Goal: Transaction & Acquisition: Purchase product/service

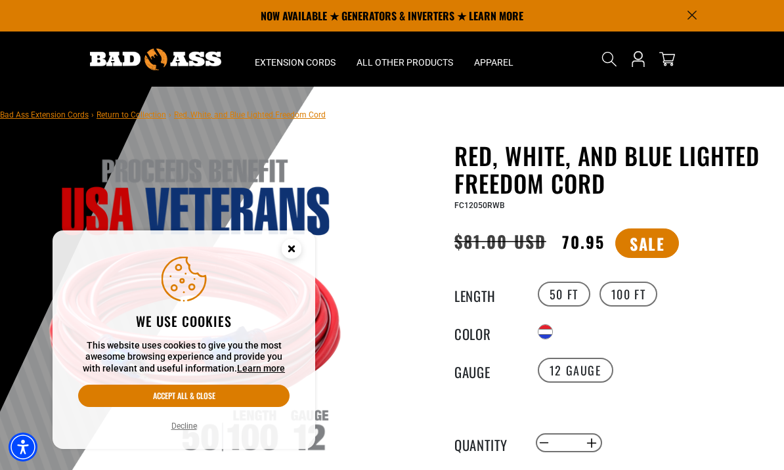
click at [283, 261] on icon "Cookie Consent" at bounding box center [291, 250] width 39 height 39
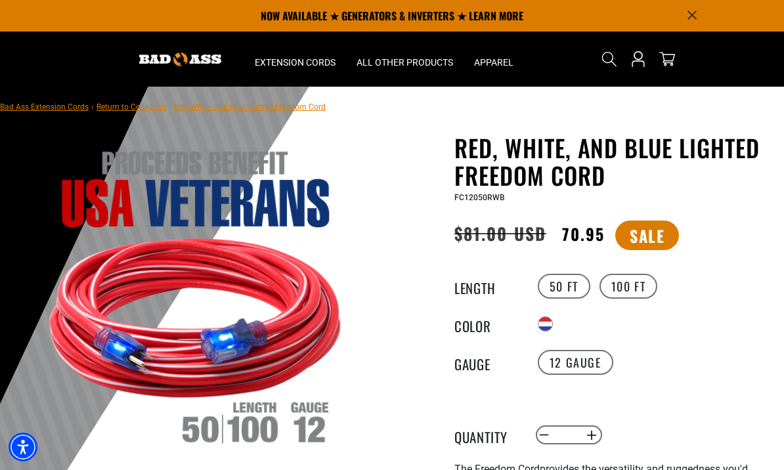
scroll to position [9, 0]
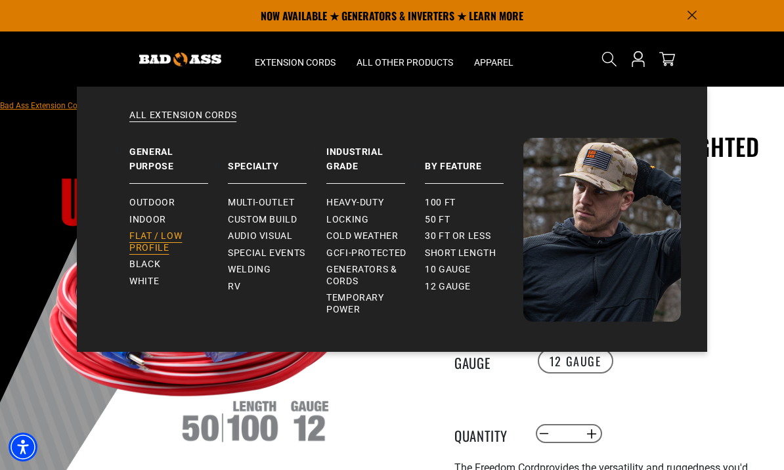
click at [156, 241] on span "Flat / Low Profile" at bounding box center [173, 242] width 88 height 23
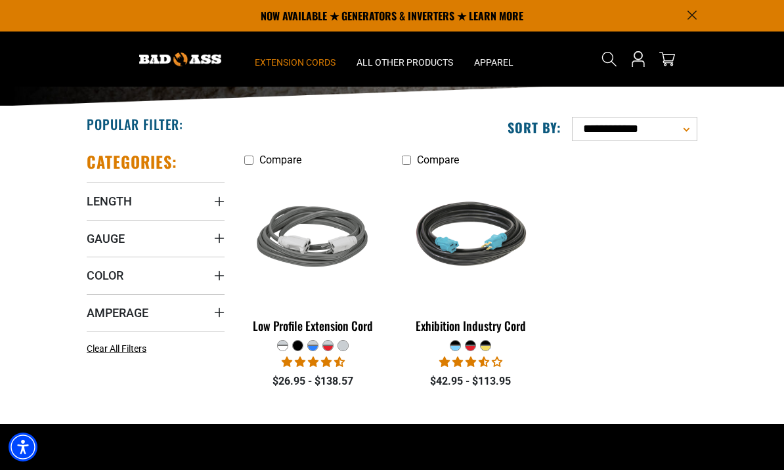
scroll to position [177, 0]
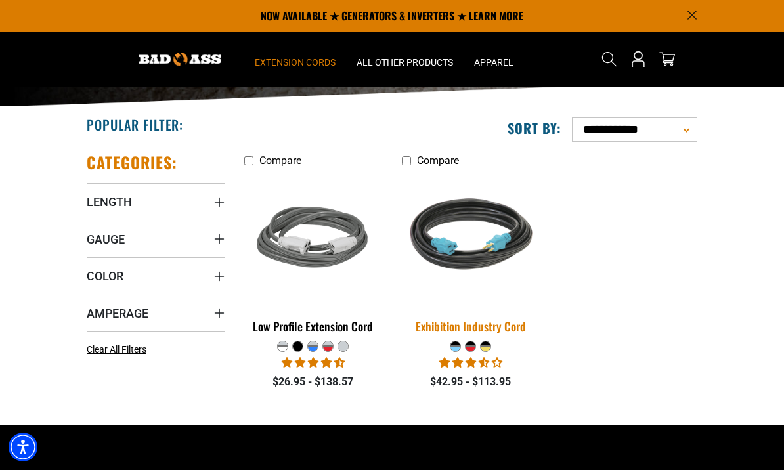
click at [464, 338] on link "Exhibition Industry Cord" at bounding box center [471, 256] width 138 height 167
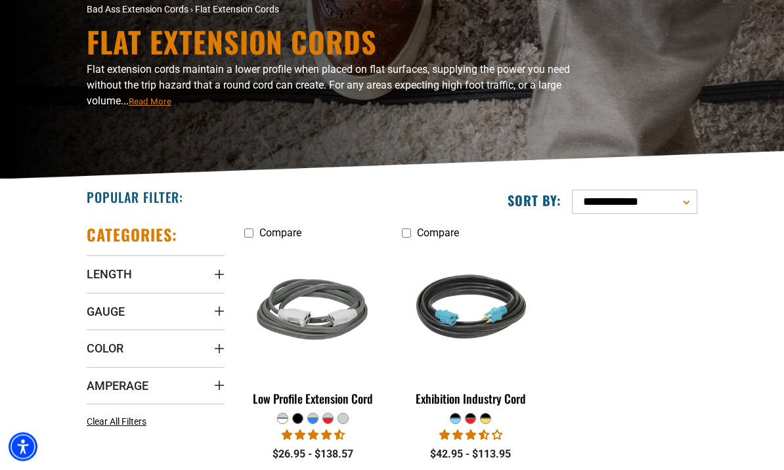
scroll to position [112, 0]
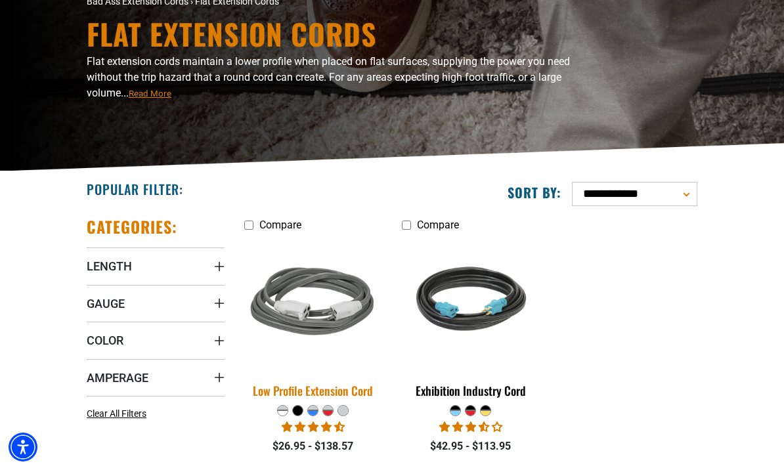
click at [338, 315] on img at bounding box center [313, 303] width 158 height 142
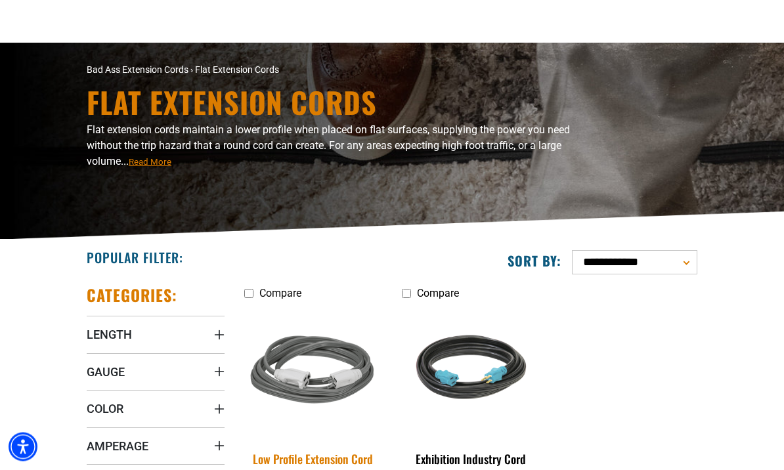
scroll to position [0, 0]
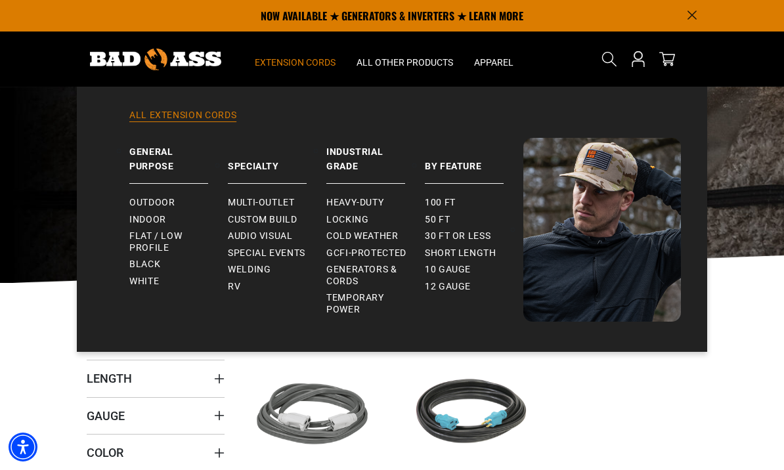
click at [199, 119] on link "All Extension Cords" at bounding box center [392, 123] width 578 height 29
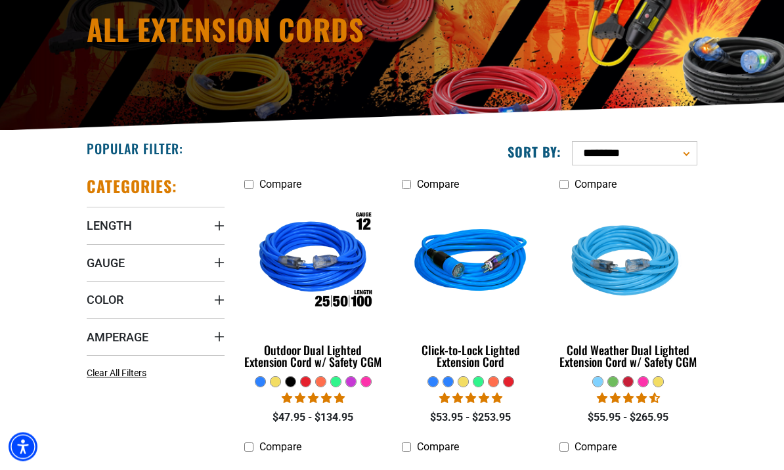
scroll to position [153, 0]
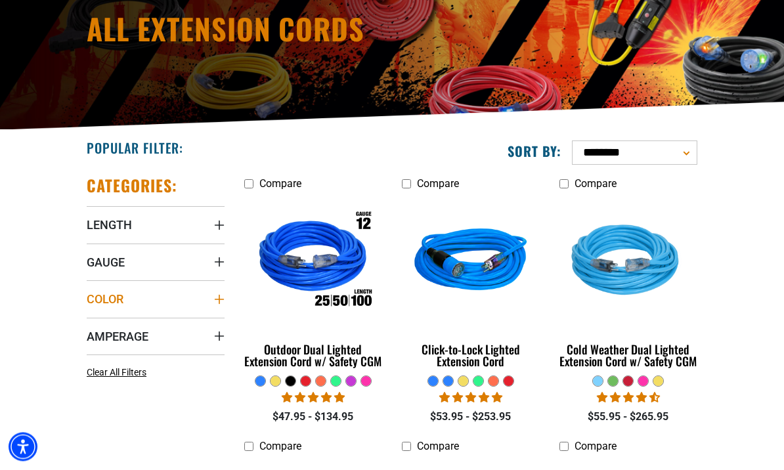
click at [120, 303] on span "Color" at bounding box center [105, 299] width 37 height 15
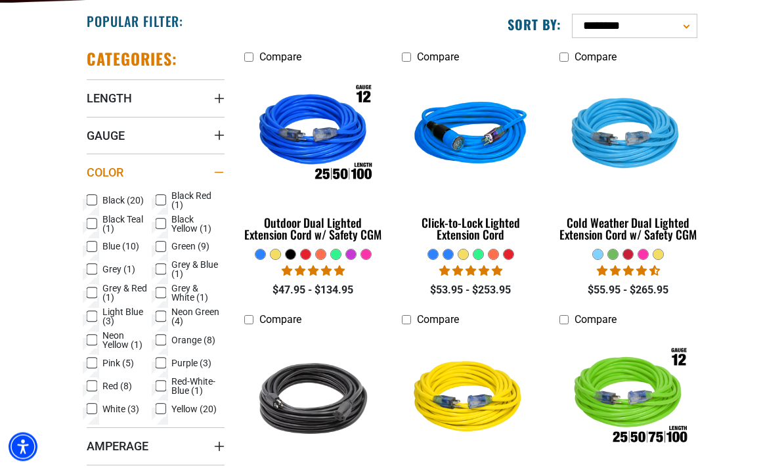
scroll to position [280, 0]
click at [99, 387] on label "Red (8) Red (8 products)" at bounding box center [121, 386] width 69 height 17
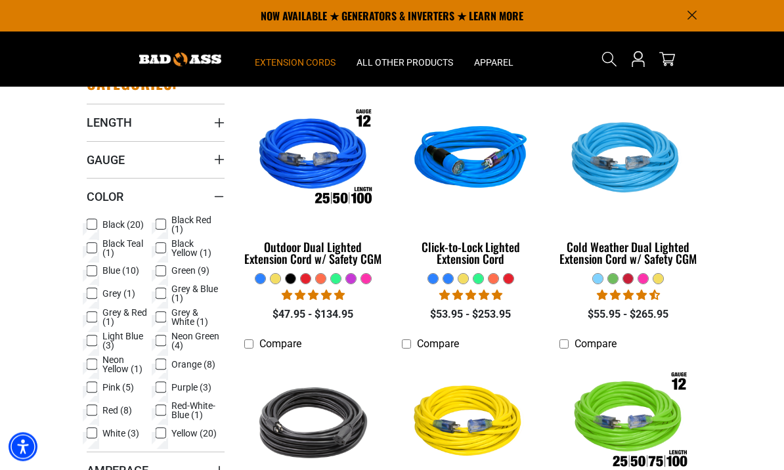
scroll to position [256, 0]
click at [154, 125] on summary "Length" at bounding box center [156, 122] width 138 height 37
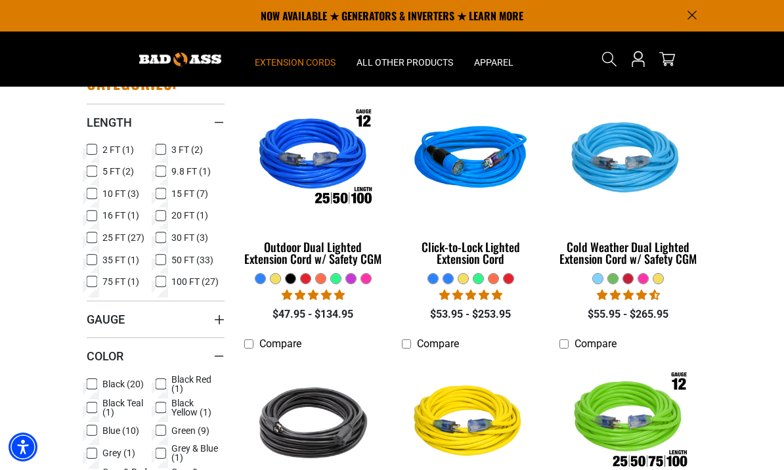
click at [99, 195] on label "10 FT (3) 10 FT (3 products)" at bounding box center [121, 193] width 69 height 17
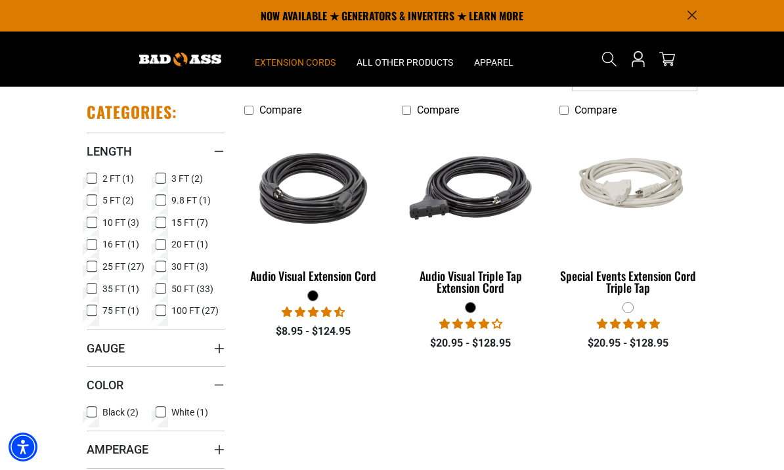
scroll to position [228, 0]
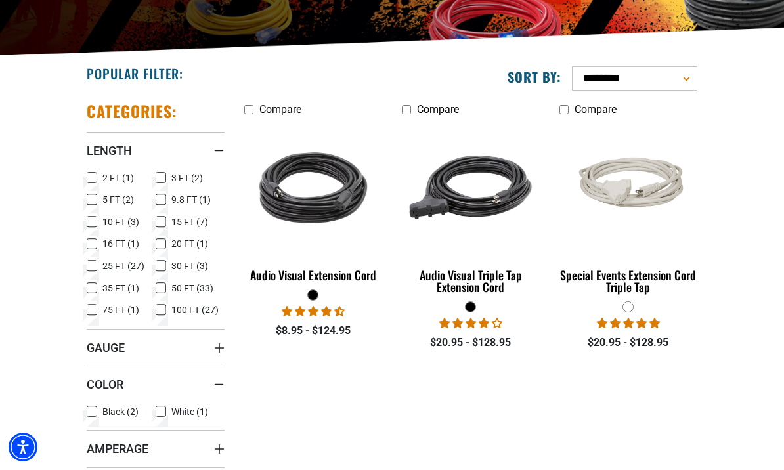
click at [94, 244] on icon at bounding box center [92, 244] width 11 height 17
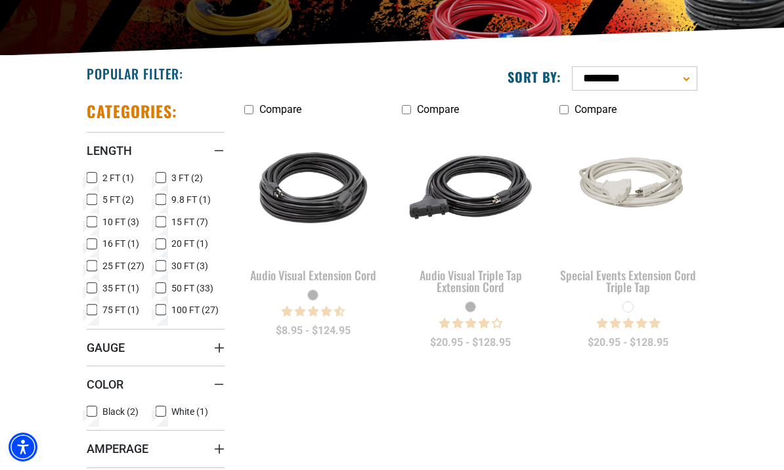
click at [94, 220] on icon at bounding box center [92, 222] width 8 height 7
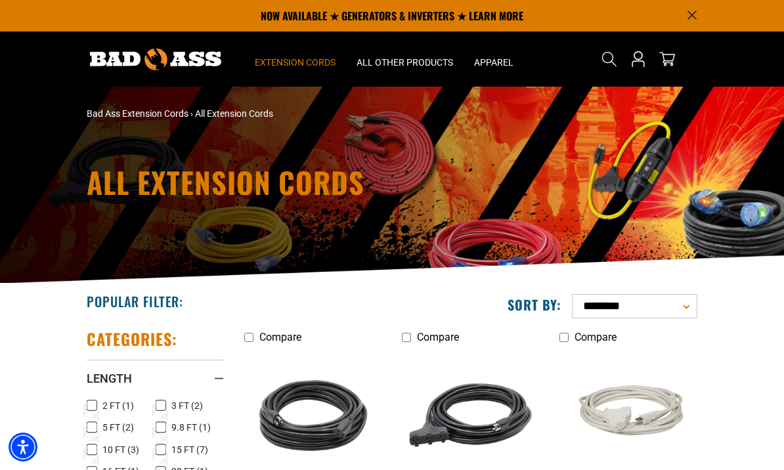
scroll to position [274, 0]
